Goal: Book appointment/travel/reservation

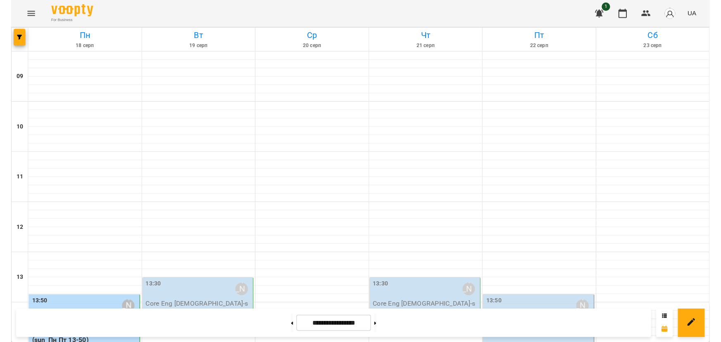
scroll to position [150, 0]
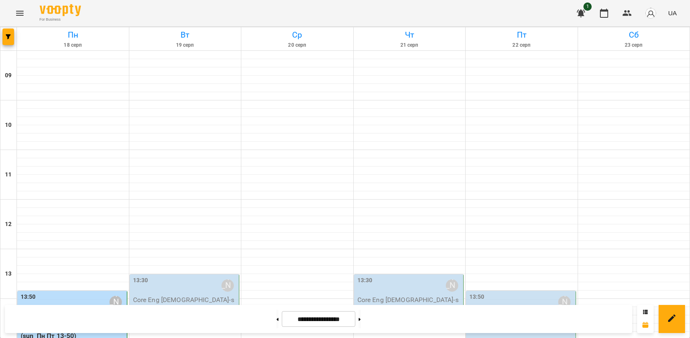
click at [32, 293] on label "13:50" at bounding box center [28, 297] width 15 height 9
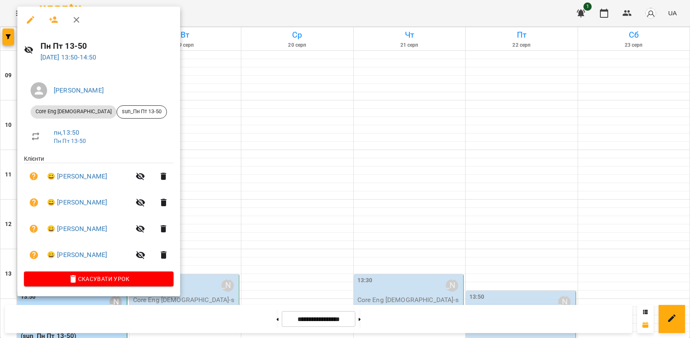
click at [2, 198] on div at bounding box center [345, 169] width 690 height 338
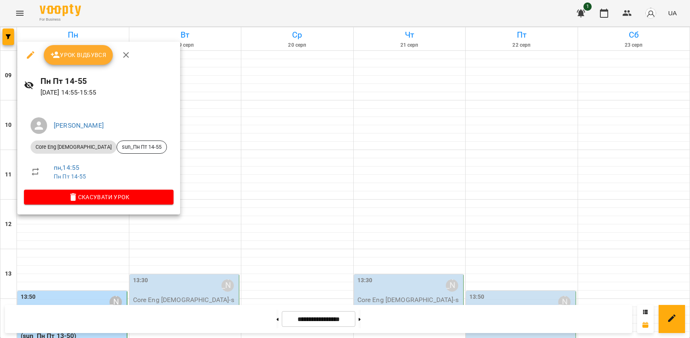
click at [53, 243] on div at bounding box center [345, 169] width 690 height 338
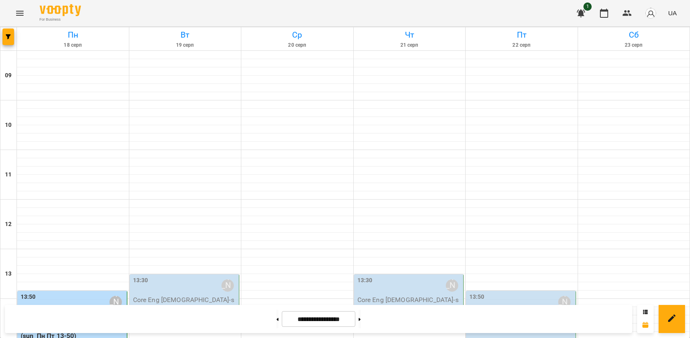
click at [31, 293] on label "13:50" at bounding box center [28, 297] width 15 height 9
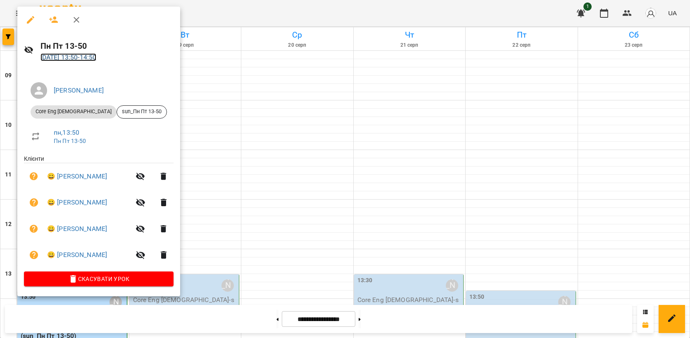
click at [85, 53] on link "[DATE] 13:50 - 14:50" at bounding box center [69, 57] width 56 height 8
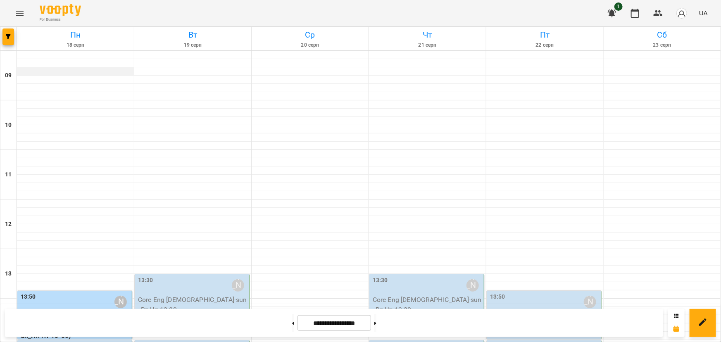
scroll to position [112, 0]
click at [31, 293] on label "13:50" at bounding box center [28, 297] width 15 height 9
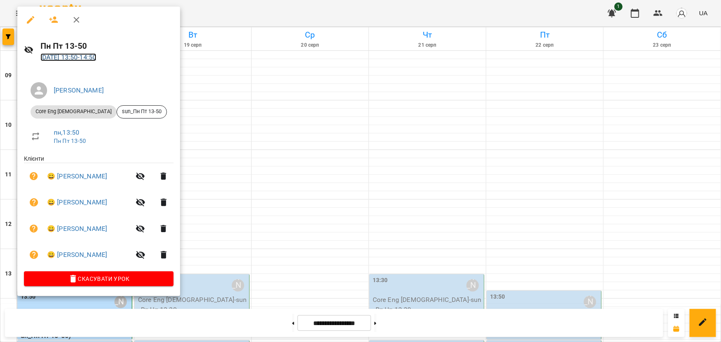
click at [54, 56] on link "[DATE] 13:50 - 14:50" at bounding box center [69, 57] width 56 height 8
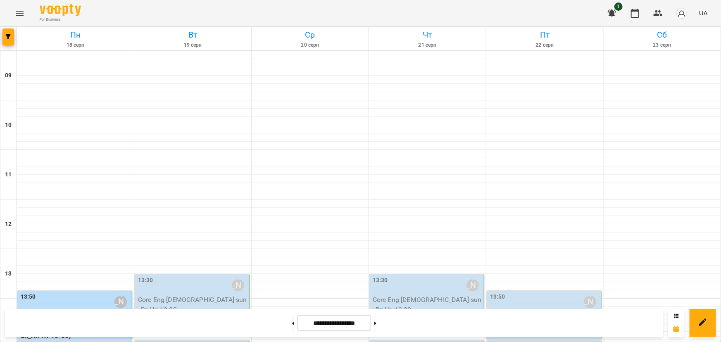
scroll to position [150, 0]
click at [26, 338] on label "14:55" at bounding box center [28, 346] width 15 height 9
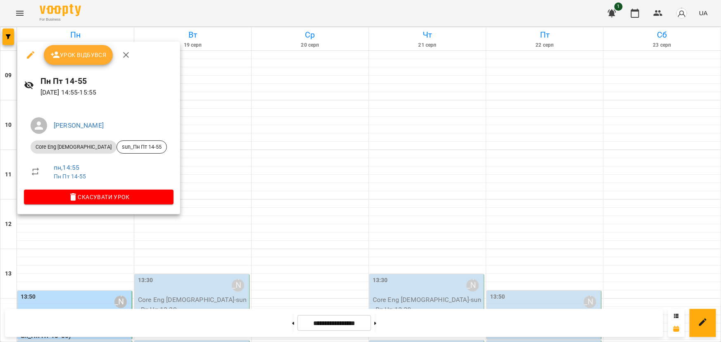
click at [73, 245] on div at bounding box center [360, 171] width 721 height 342
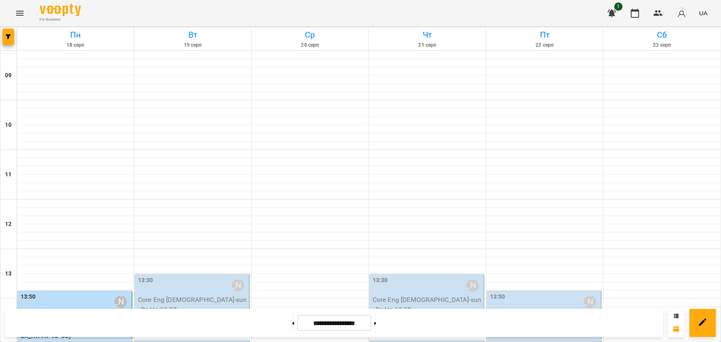
click at [28, 293] on label "13:50" at bounding box center [28, 297] width 15 height 9
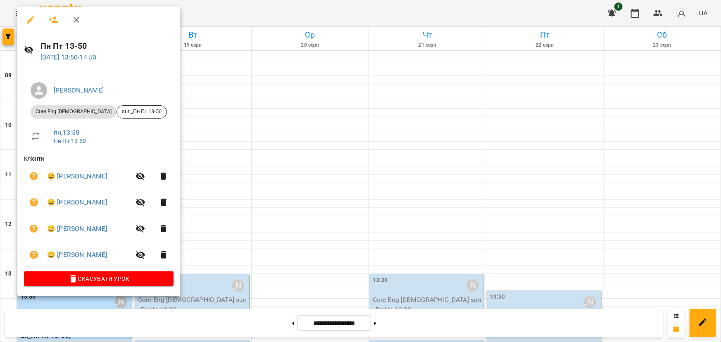
click at [234, 109] on div at bounding box center [360, 171] width 721 height 342
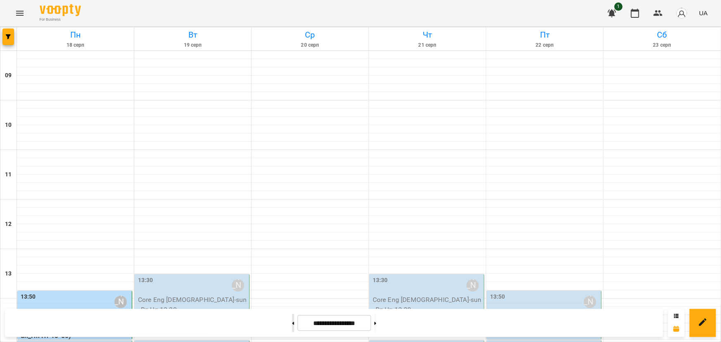
click at [292, 325] on button at bounding box center [293, 323] width 2 height 18
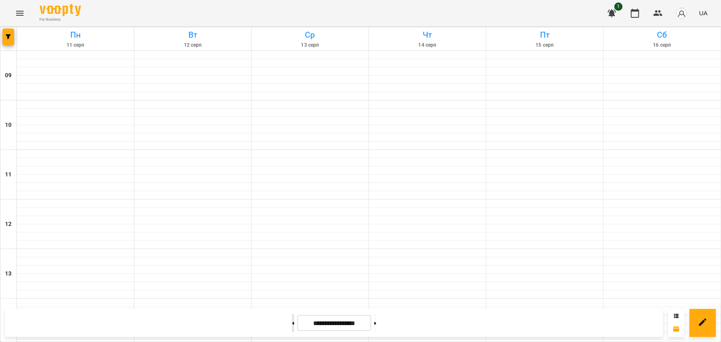
click at [292, 325] on button at bounding box center [293, 323] width 2 height 18
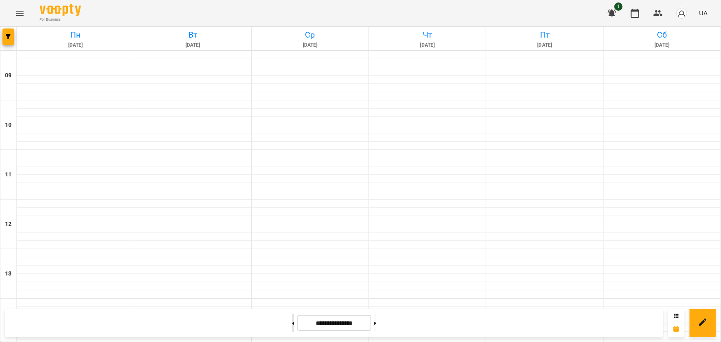
click at [292, 325] on button at bounding box center [293, 323] width 2 height 18
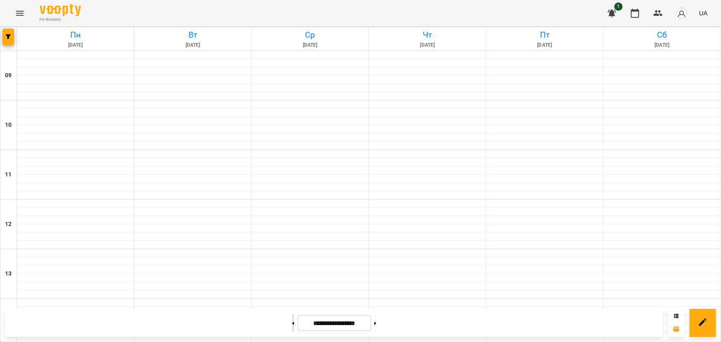
click at [292, 325] on button at bounding box center [293, 323] width 2 height 18
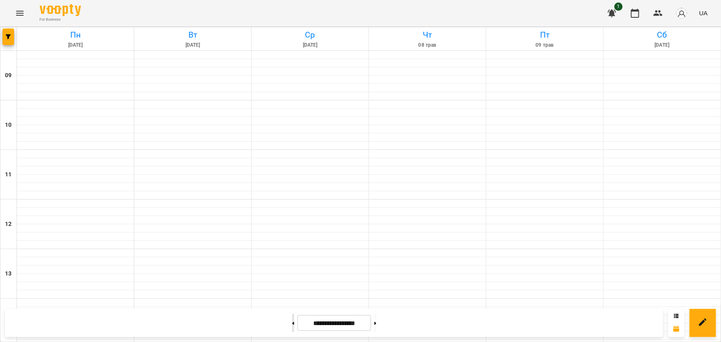
click at [292, 325] on button at bounding box center [293, 323] width 2 height 18
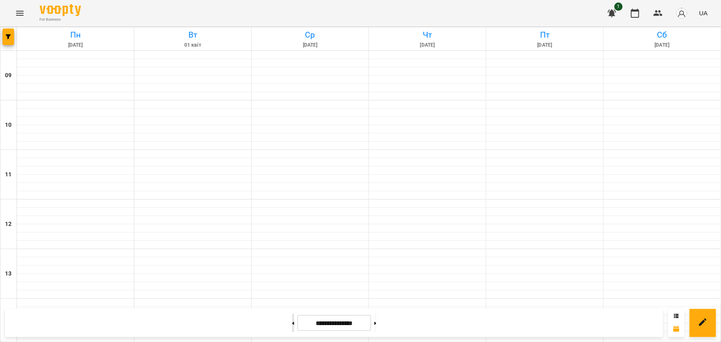
click at [292, 325] on button at bounding box center [293, 323] width 2 height 18
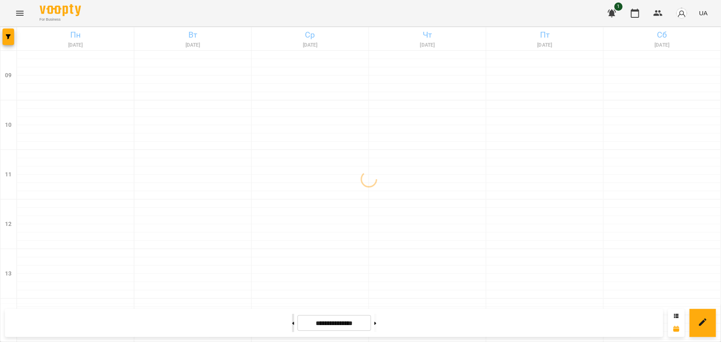
click at [292, 325] on button at bounding box center [293, 323] width 2 height 18
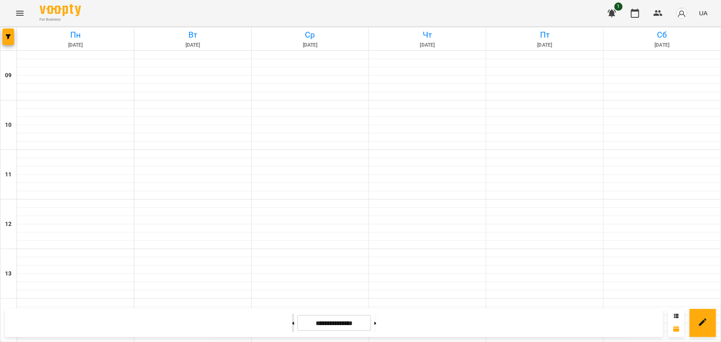
click at [292, 325] on button at bounding box center [293, 323] width 2 height 18
click at [377, 328] on button at bounding box center [375, 323] width 2 height 18
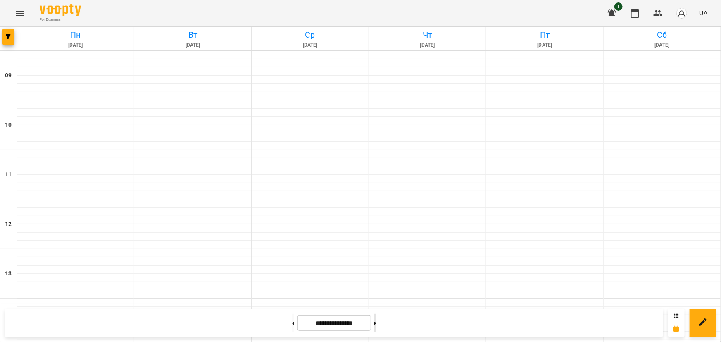
click at [377, 328] on button at bounding box center [375, 323] width 2 height 18
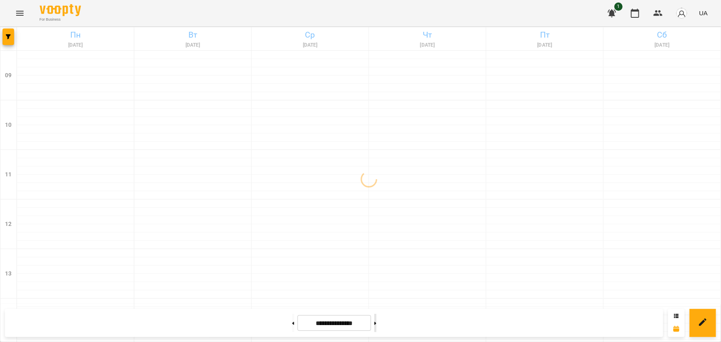
click at [377, 328] on button at bounding box center [375, 323] width 2 height 18
click at [377, 323] on button at bounding box center [375, 323] width 2 height 18
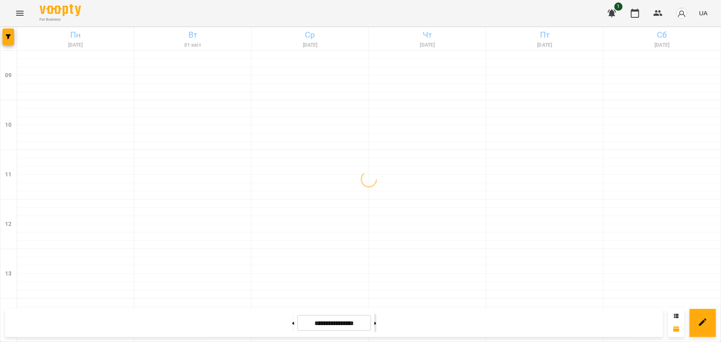
click at [377, 323] on button at bounding box center [375, 323] width 2 height 18
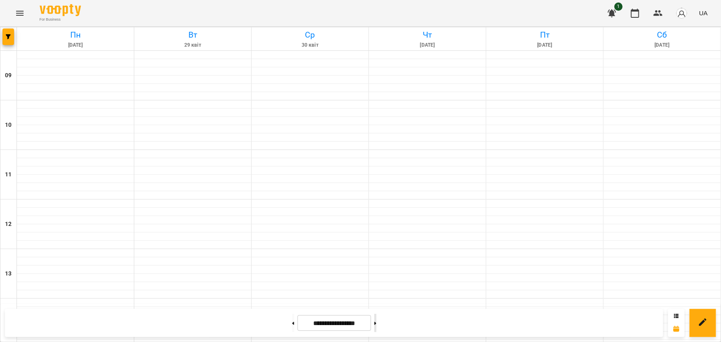
click at [377, 323] on button at bounding box center [375, 323] width 2 height 18
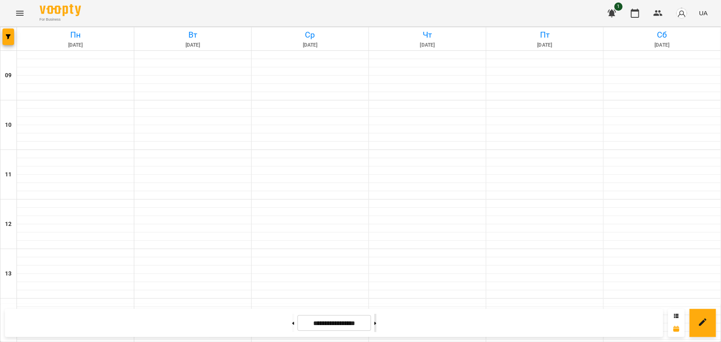
click at [377, 323] on button at bounding box center [375, 323] width 2 height 18
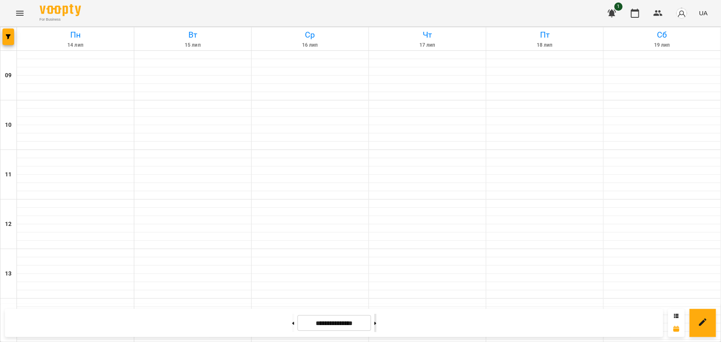
click at [377, 323] on button at bounding box center [375, 323] width 2 height 18
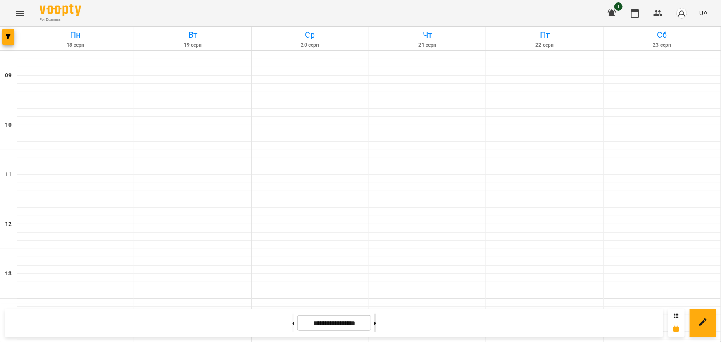
click at [377, 323] on button at bounding box center [375, 323] width 2 height 18
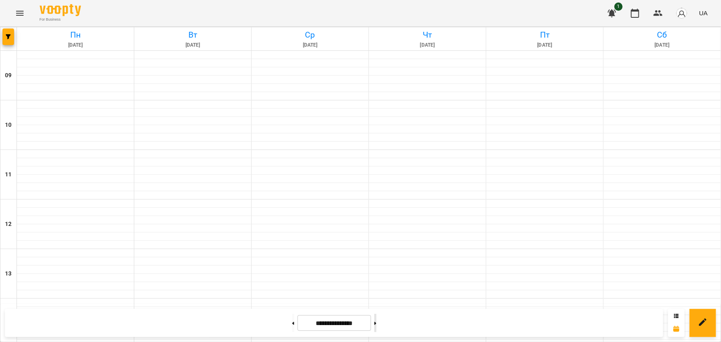
click at [377, 323] on button at bounding box center [375, 323] width 2 height 18
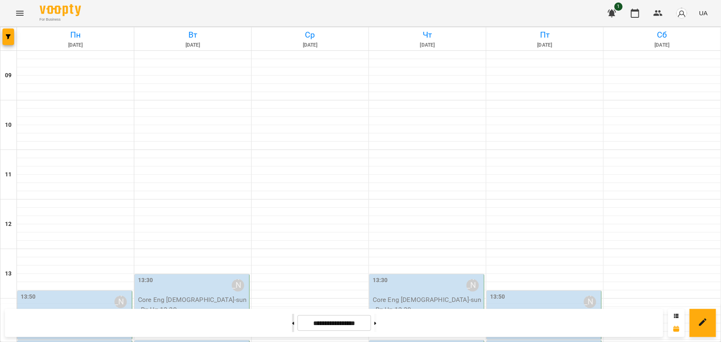
click at [292, 326] on button at bounding box center [293, 323] width 2 height 18
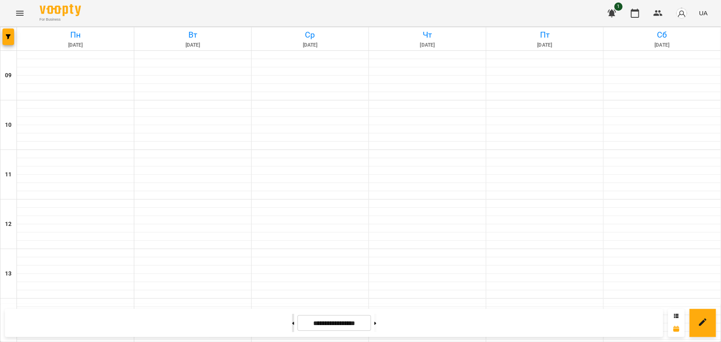
click at [292, 326] on button at bounding box center [293, 323] width 2 height 18
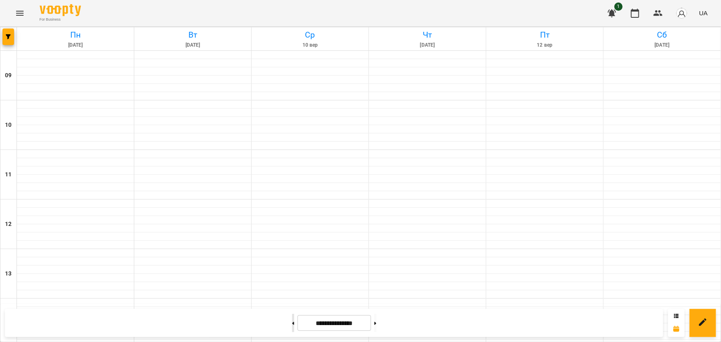
click at [292, 326] on button at bounding box center [293, 323] width 2 height 18
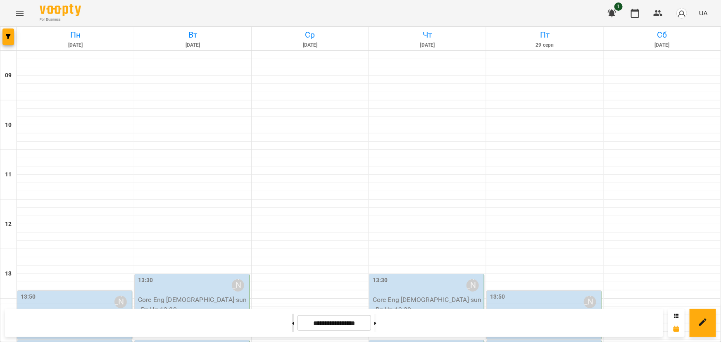
click at [292, 326] on button at bounding box center [293, 323] width 2 height 18
type input "**********"
click at [38, 322] on p "Core Eng [DEMOGRAPHIC_DATA] (sun_Пн Пт 13-50)" at bounding box center [76, 331] width 110 height 19
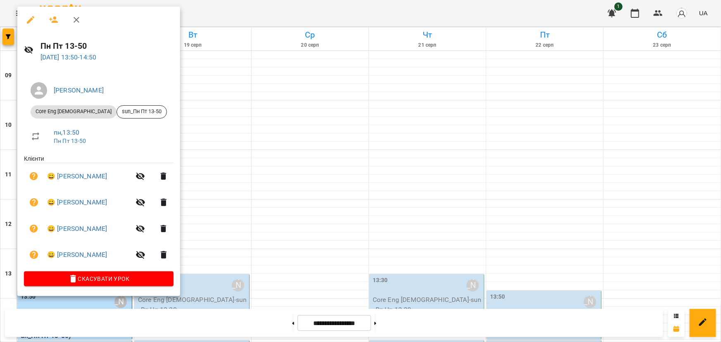
click at [312, 144] on div at bounding box center [360, 171] width 721 height 342
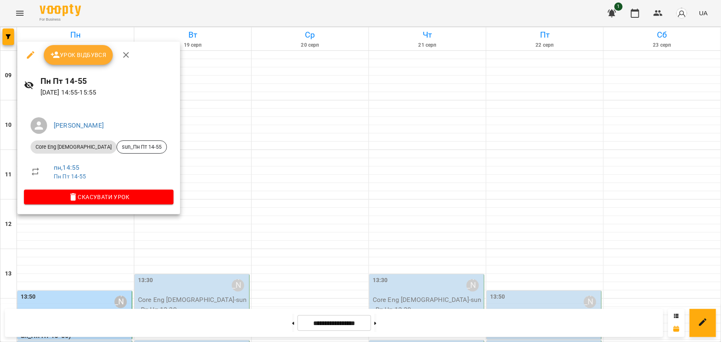
click at [319, 177] on div at bounding box center [360, 171] width 721 height 342
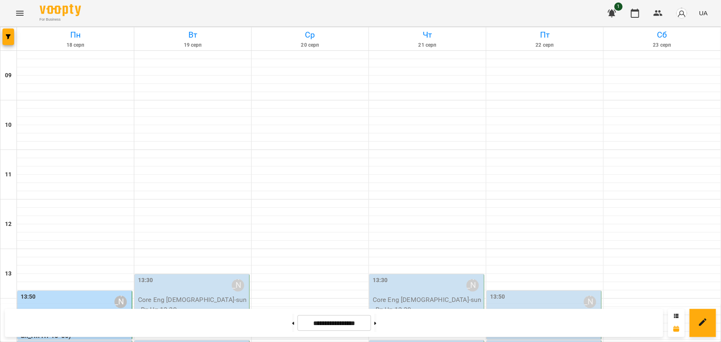
click at [24, 293] on label "13:50" at bounding box center [28, 297] width 15 height 9
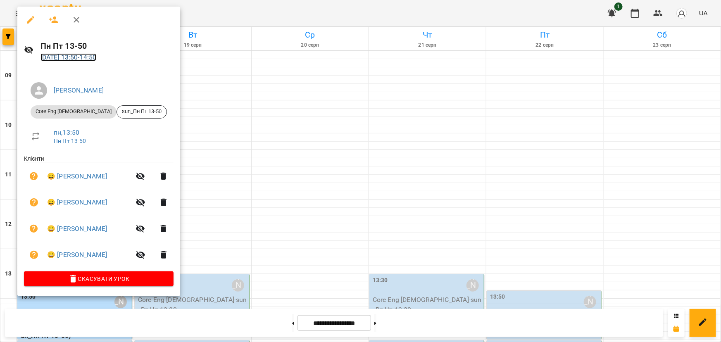
click at [72, 56] on link "[DATE] 13:50 - 14:50" at bounding box center [69, 57] width 56 height 8
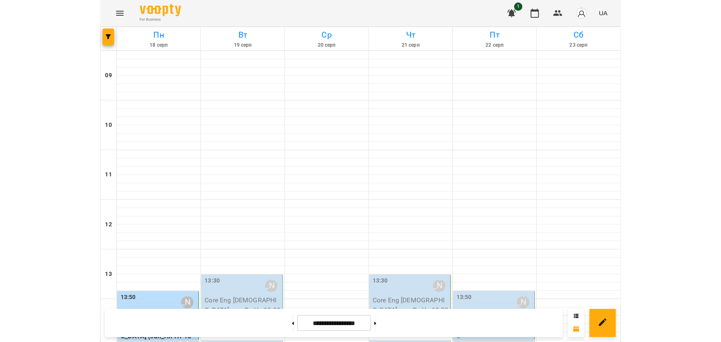
scroll to position [188, 0]
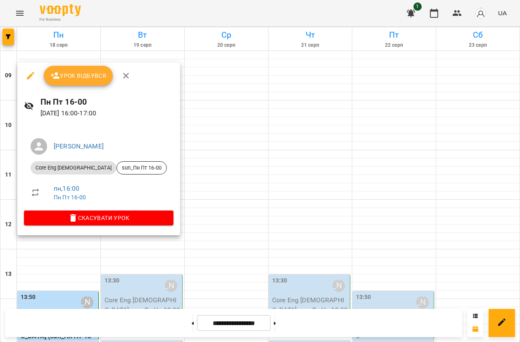
click at [66, 113] on p "[DATE] 16:00 - 17:00" at bounding box center [107, 113] width 133 height 10
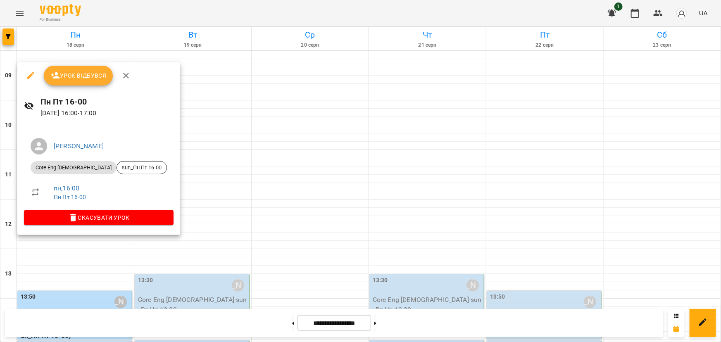
click at [72, 262] on div at bounding box center [360, 171] width 721 height 342
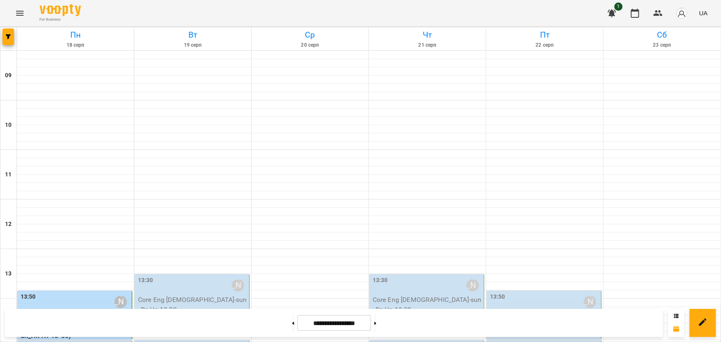
click at [46, 322] on p "Core Eng [DEMOGRAPHIC_DATA] (sun_Пн Пт 13-50)" at bounding box center [76, 331] width 110 height 19
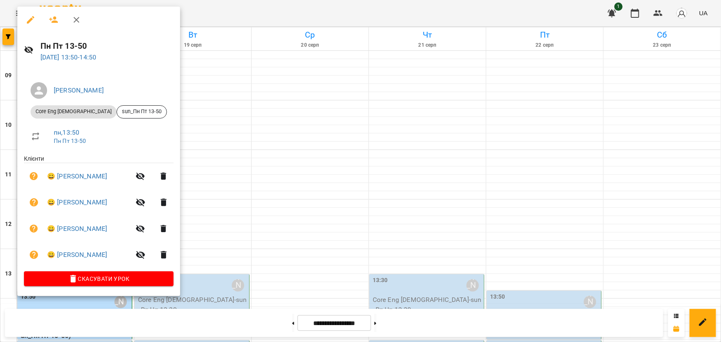
click at [305, 99] on div at bounding box center [360, 171] width 721 height 342
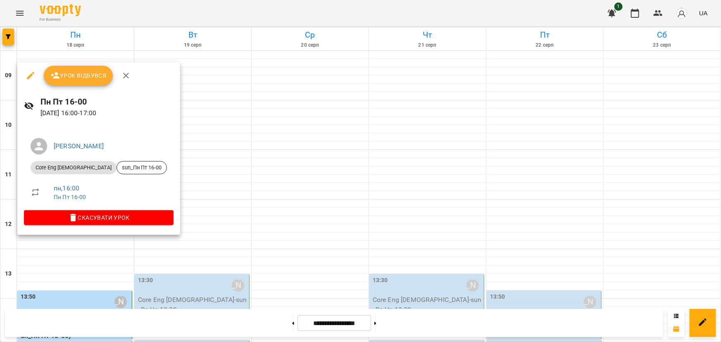
click at [74, 285] on div at bounding box center [360, 171] width 721 height 342
